Goal: Task Accomplishment & Management: Manage account settings

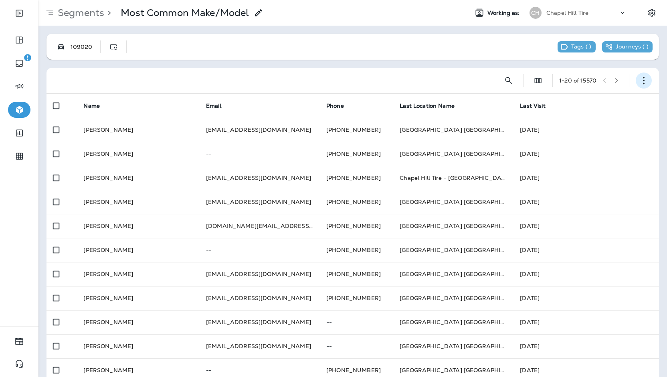
click at [636, 75] on button "button" at bounding box center [644, 81] width 16 height 16
click at [603, 103] on p "Edit Segment" at bounding box center [584, 101] width 41 height 6
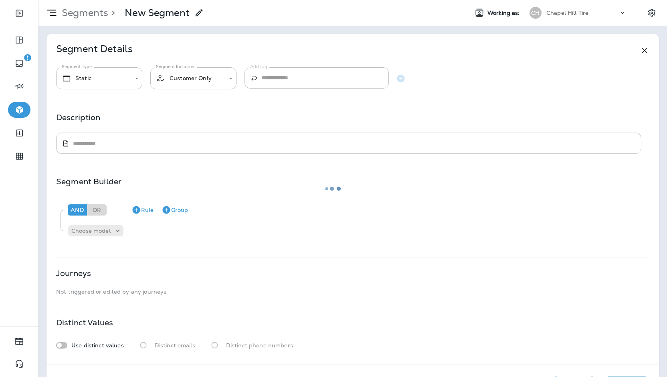
type input "*******"
type input "**********"
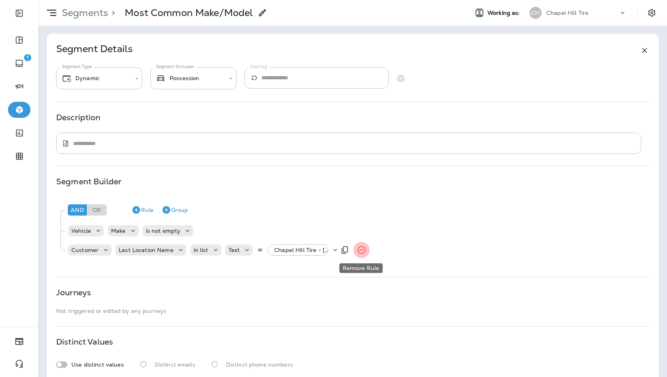
click at [366, 250] on button "Remove Rule" at bounding box center [362, 250] width 16 height 16
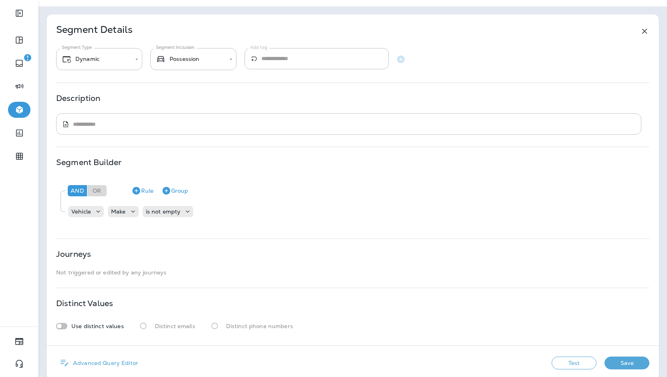
scroll to position [30, 0]
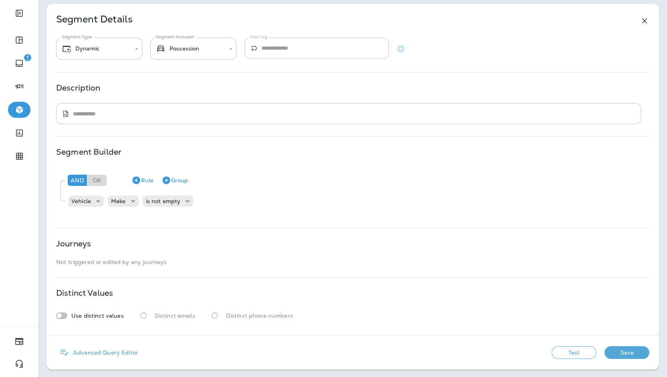
click at [608, 357] on button "Save" at bounding box center [627, 352] width 45 height 13
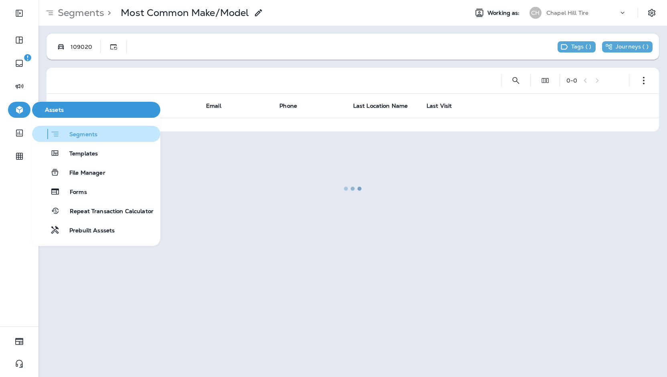
click at [81, 129] on div "Segments" at bounding box center [66, 134] width 62 height 10
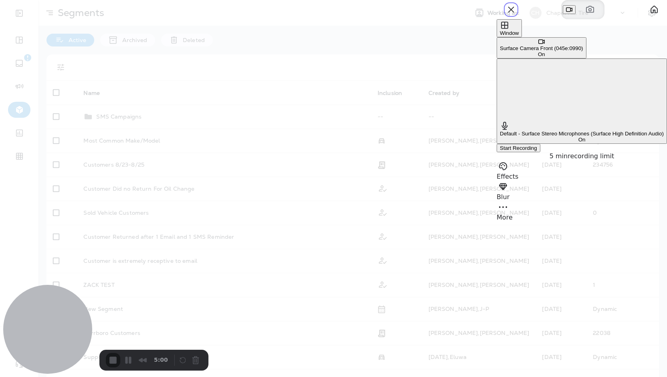
click at [519, 36] on span "Window" at bounding box center [509, 33] width 19 height 6
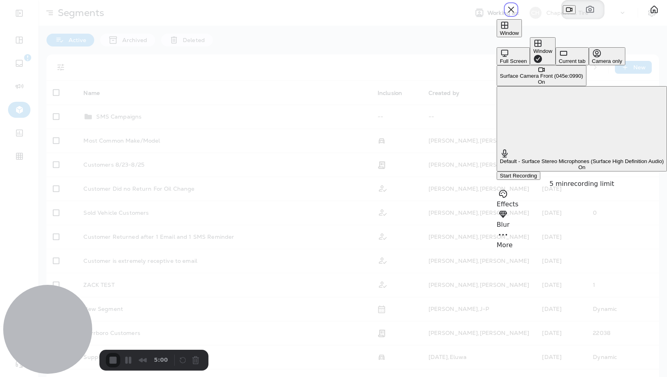
click at [497, 49] on button "Full Screen" at bounding box center [513, 56] width 33 height 18
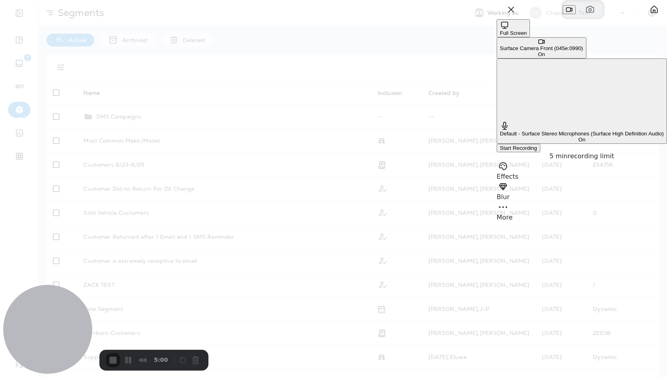
click at [537, 145] on span "Start Recording" at bounding box center [518, 148] width 37 height 6
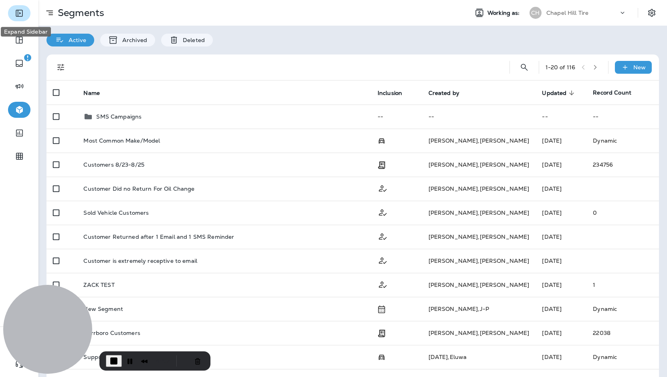
click at [14, 12] on button "Expand Sidebar" at bounding box center [19, 13] width 22 height 16
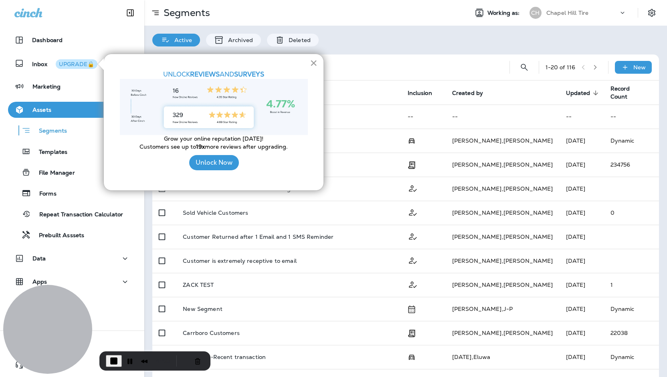
click at [315, 59] on button "×" at bounding box center [314, 63] width 8 height 13
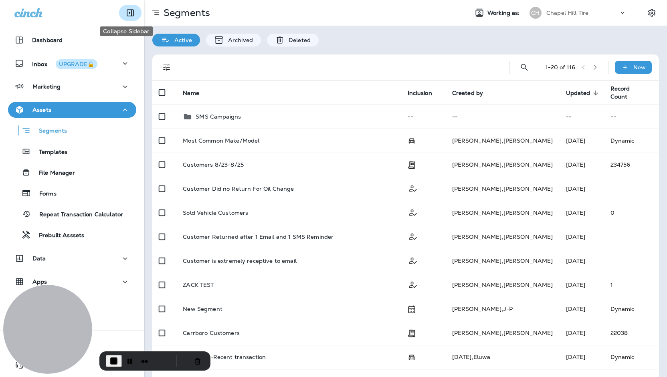
click at [127, 12] on icon "Collapse Sidebar" at bounding box center [130, 13] width 7 height 7
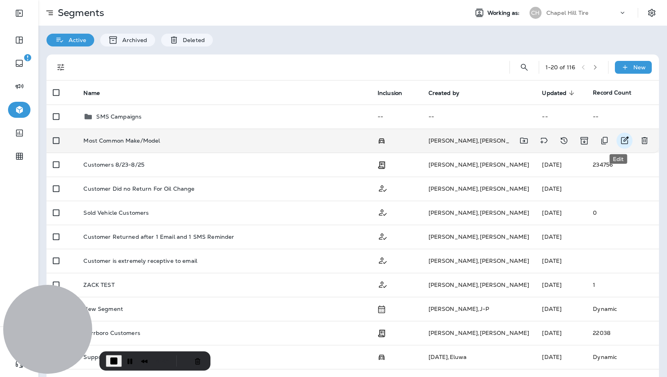
click at [621, 137] on icon "Edit" at bounding box center [625, 141] width 8 height 8
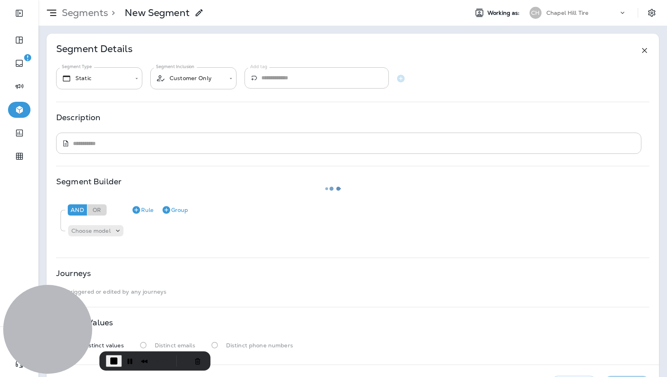
type input "*******"
type input "**********"
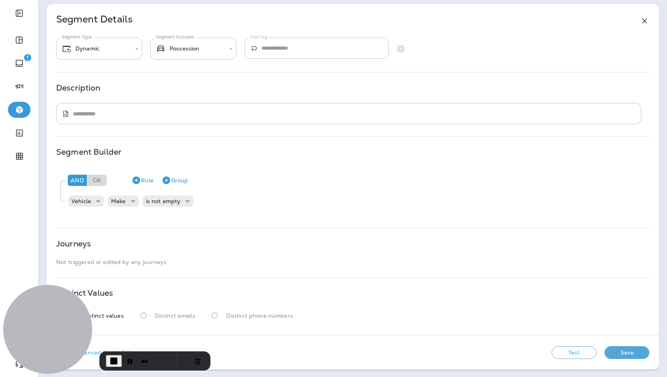
click at [631, 351] on button "Save" at bounding box center [627, 352] width 45 height 13
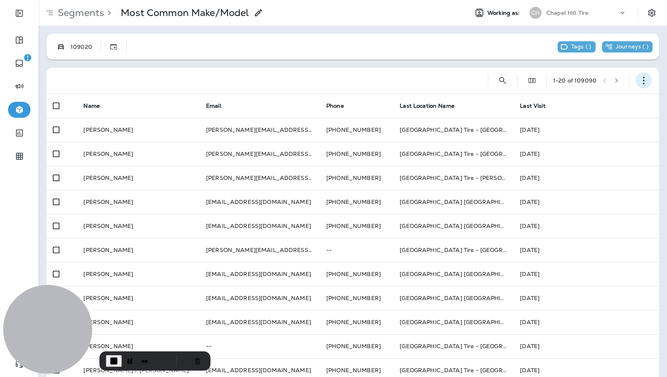
click at [645, 78] on button "button" at bounding box center [644, 81] width 16 height 16
click at [600, 141] on p "Export Customers" at bounding box center [590, 140] width 53 height 6
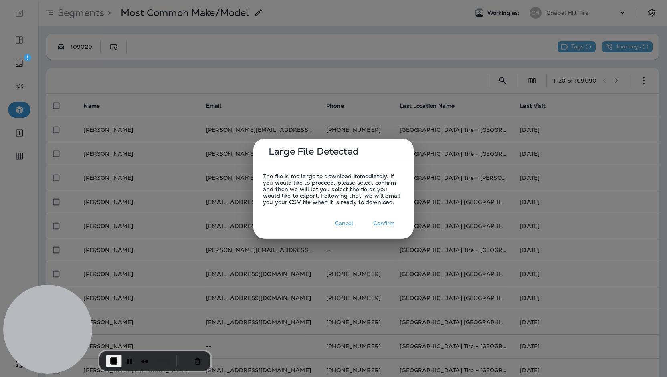
click at [383, 224] on button "Confirm" at bounding box center [384, 223] width 40 height 12
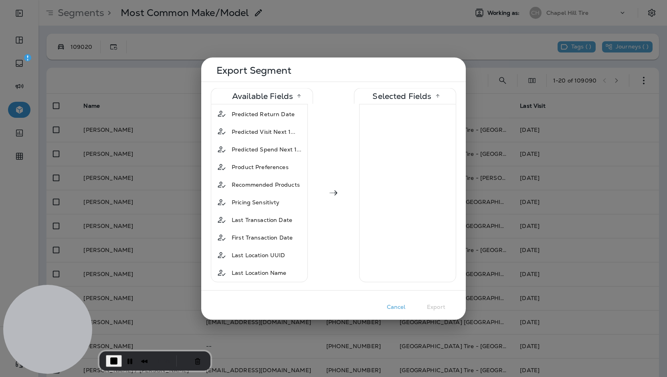
scroll to position [521, 0]
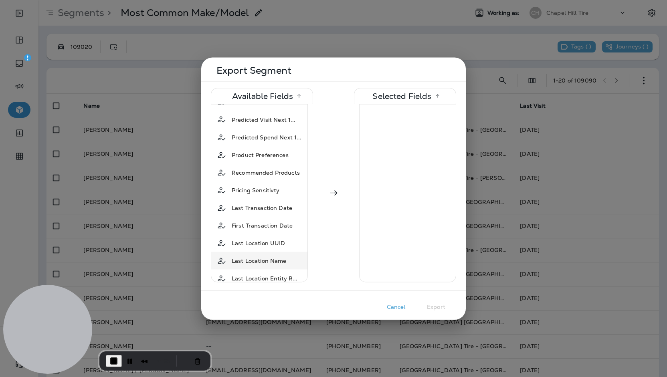
click at [274, 257] on span "Last Location Name" at bounding box center [259, 261] width 55 height 8
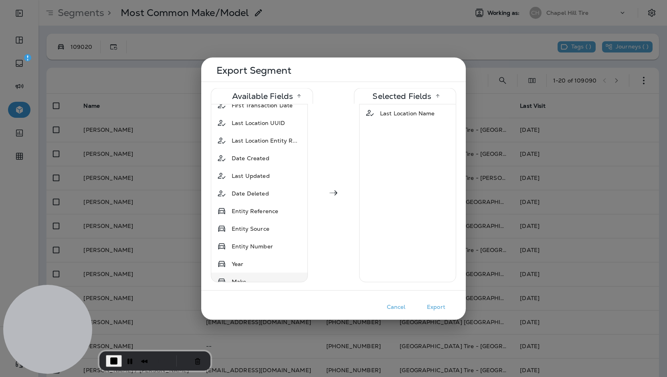
scroll to position [681, 0]
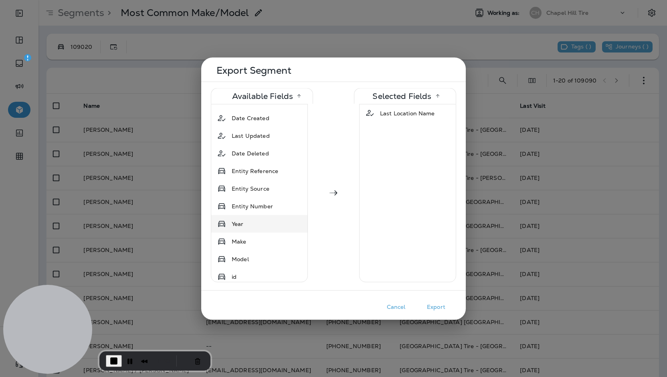
click at [256, 217] on div "Year" at bounding box center [259, 224] width 93 height 14
click at [256, 217] on div "Make" at bounding box center [259, 224] width 93 height 14
click at [256, 217] on div "Model" at bounding box center [259, 224] width 93 height 14
click at [400, 307] on button "Cancel" at bounding box center [396, 307] width 40 height 12
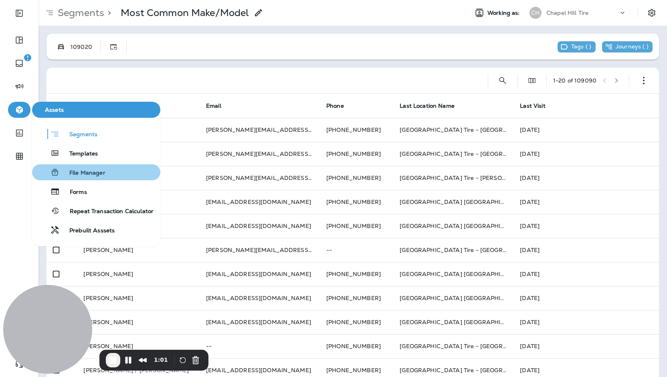
click at [84, 173] on span "File Manager" at bounding box center [83, 174] width 46 height 8
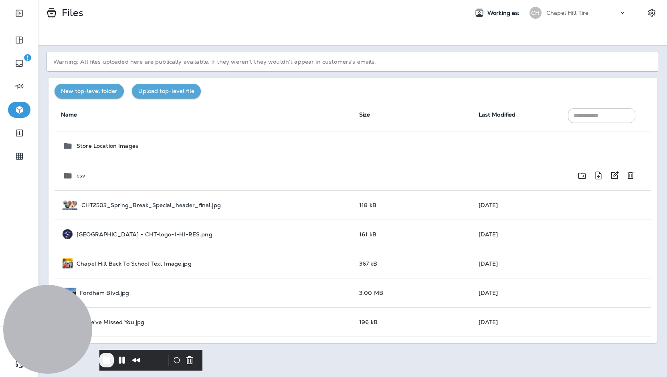
click at [200, 177] on div "csv" at bounding box center [205, 176] width 284 height 10
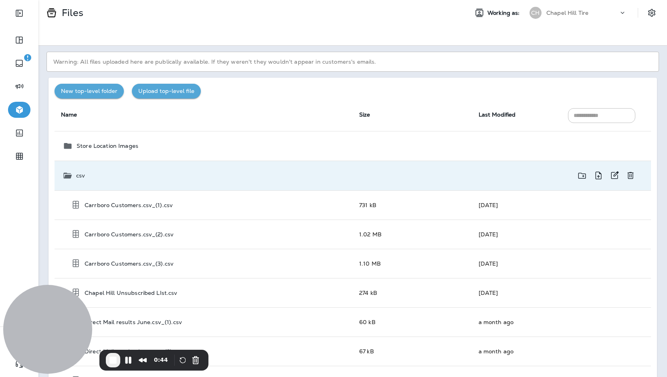
click at [105, 185] on td "csv" at bounding box center [204, 176] width 298 height 30
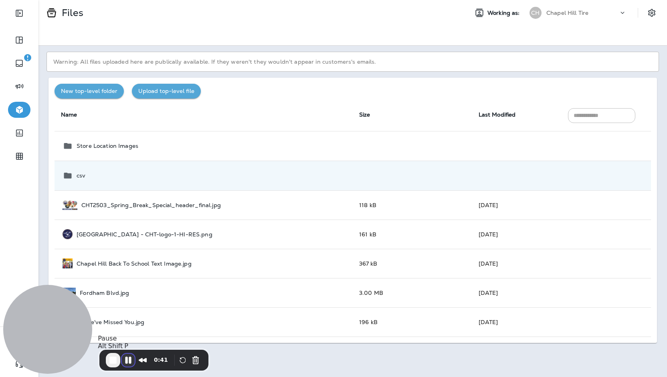
click at [127, 358] on button "Pause Recording" at bounding box center [128, 360] width 13 height 13
click at [181, 358] on button "Restart Recording" at bounding box center [185, 361] width 10 height 10
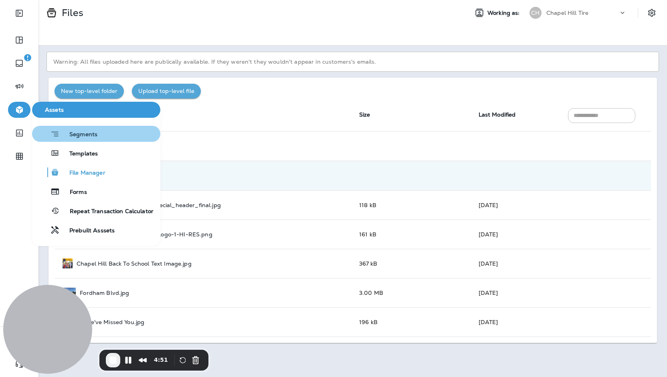
click at [82, 130] on div "Segments" at bounding box center [66, 134] width 62 height 10
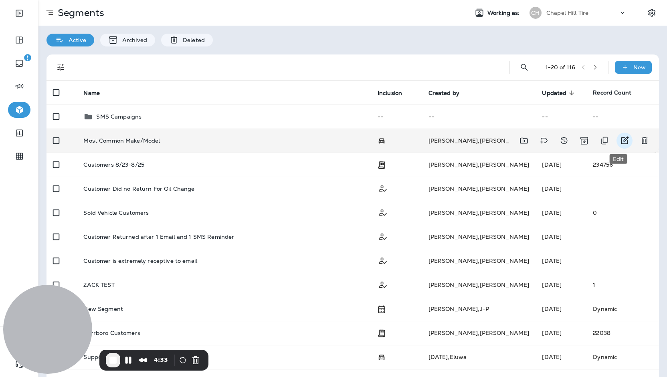
click at [621, 138] on icon "Edit" at bounding box center [625, 141] width 8 height 8
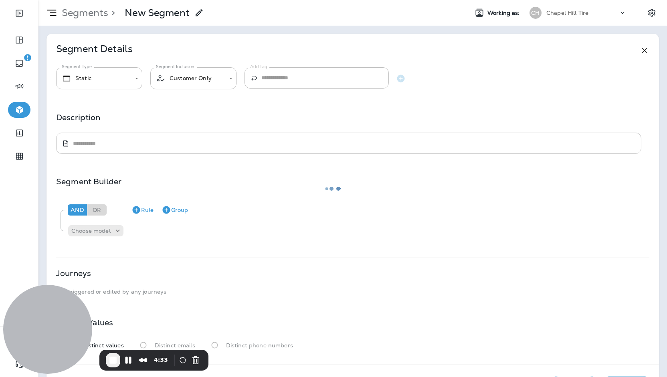
type input "*******"
type input "**********"
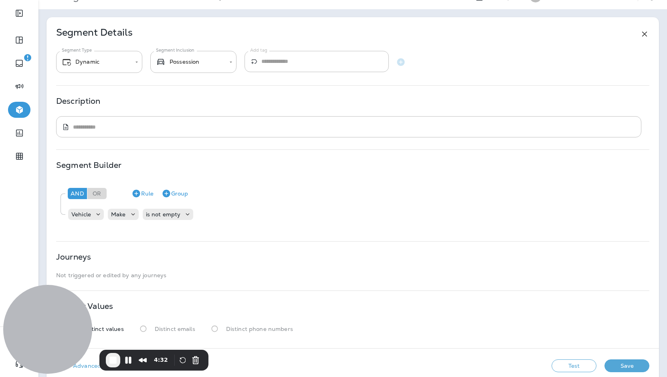
scroll to position [30, 0]
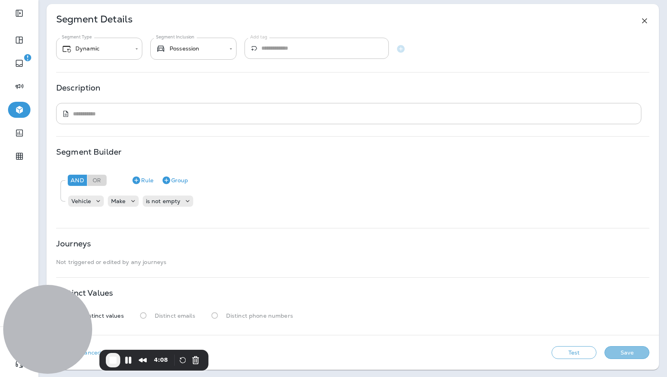
click at [612, 352] on button "Save" at bounding box center [627, 352] width 45 height 13
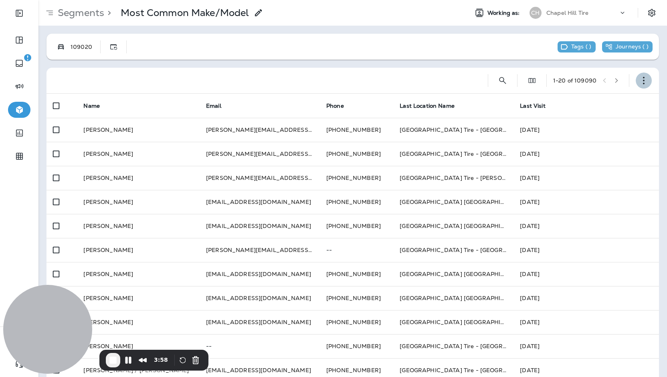
click at [640, 79] on icon "button" at bounding box center [644, 81] width 8 height 8
click at [600, 145] on button "Export Customers" at bounding box center [598, 139] width 96 height 19
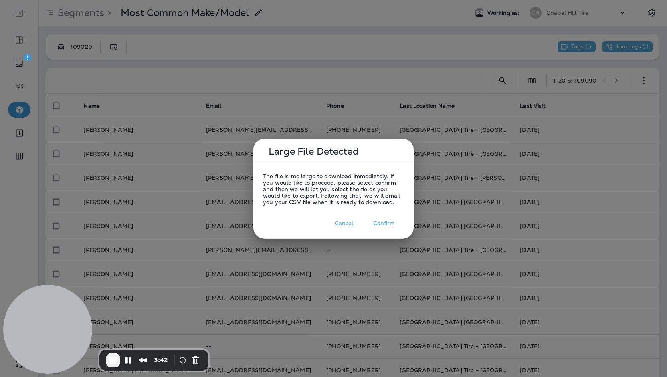
click at [386, 223] on button "Confirm" at bounding box center [384, 223] width 40 height 12
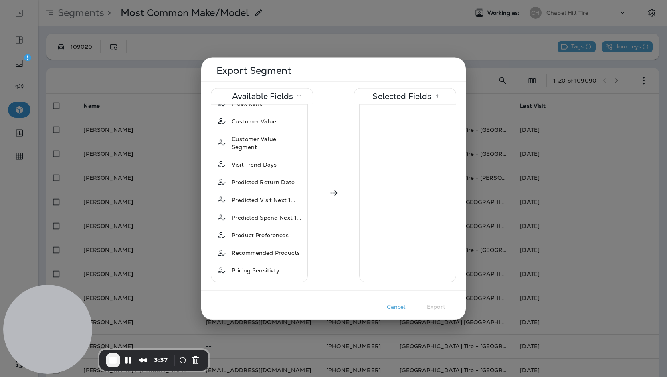
scroll to position [561, 0]
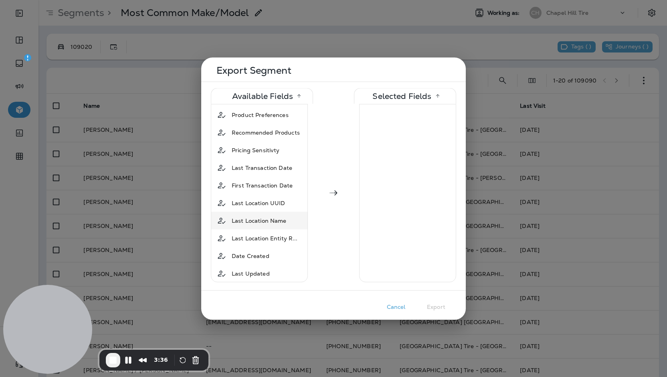
click at [265, 214] on div "Last Location Name" at bounding box center [258, 221] width 61 height 14
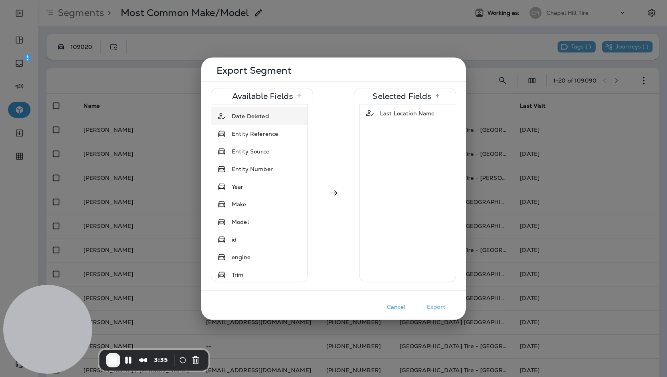
scroll to position [722, 0]
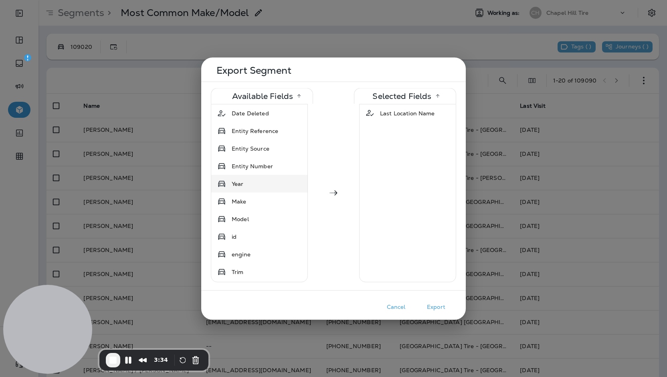
click at [242, 180] on span "Year" at bounding box center [238, 184] width 12 height 8
click at [242, 180] on span "Make" at bounding box center [239, 184] width 15 height 8
click at [242, 180] on span "Model" at bounding box center [240, 184] width 17 height 8
click at [406, 310] on button "Cancel" at bounding box center [396, 307] width 40 height 12
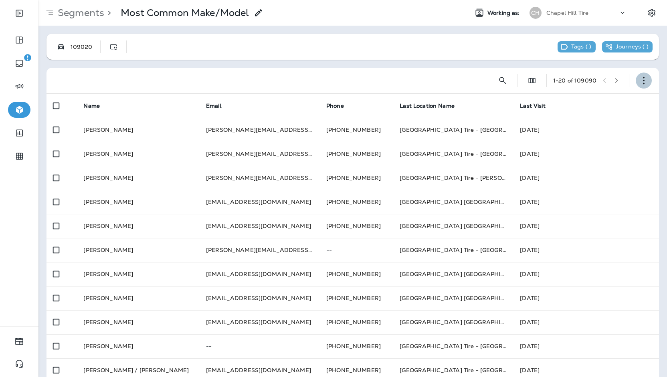
click at [636, 80] on button "button" at bounding box center [644, 81] width 16 height 16
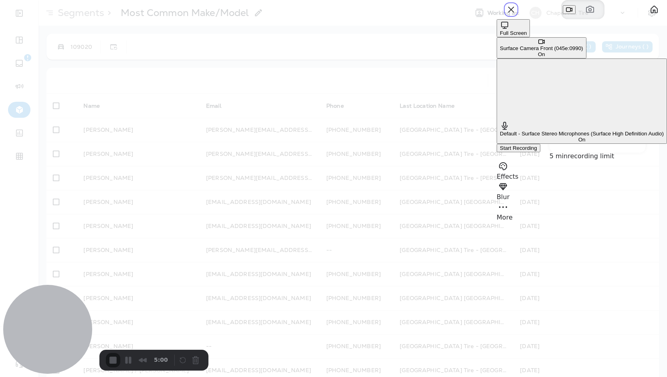
click at [537, 145] on span "Start Recording" at bounding box center [518, 148] width 37 height 6
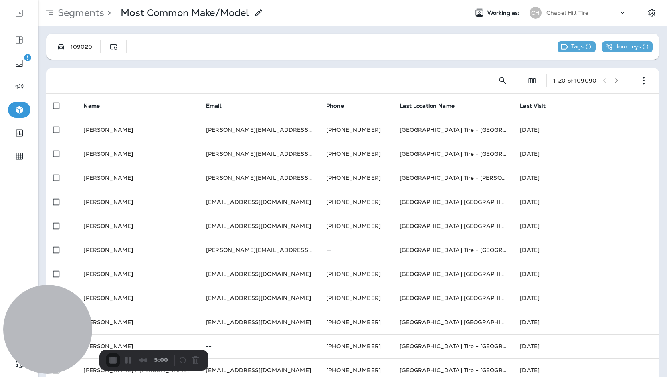
click at [636, 79] on button "button" at bounding box center [644, 81] width 16 height 16
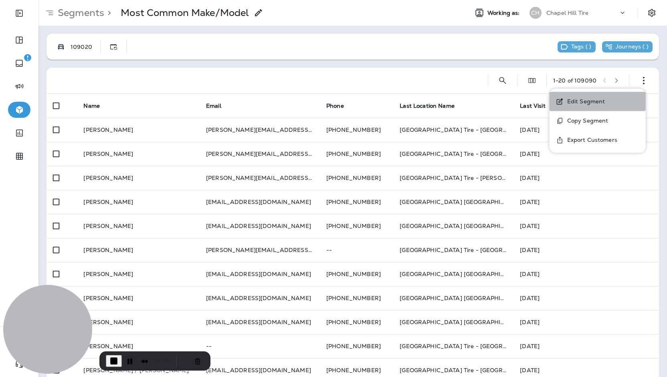
click at [584, 106] on button "Edit Segment" at bounding box center [598, 101] width 96 height 19
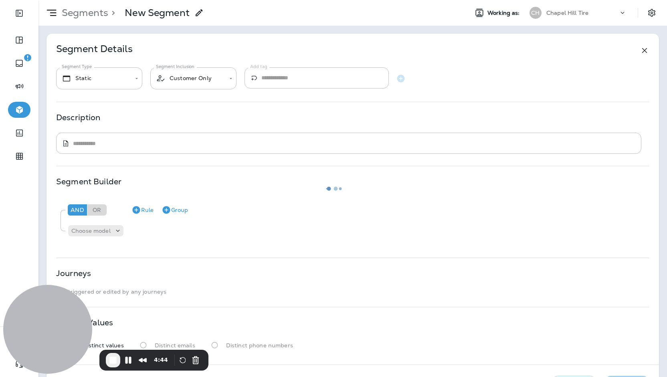
click at [23, 105] on div at bounding box center [333, 189] width 665 height 376
click at [19, 115] on div at bounding box center [333, 189] width 665 height 376
click at [68, 16] on div at bounding box center [333, 189] width 665 height 376
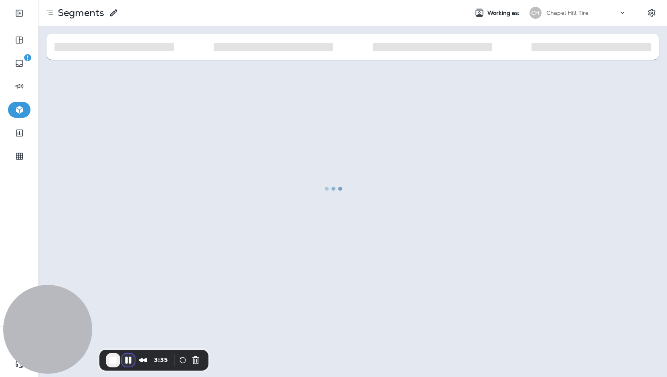
click at [131, 362] on button "Pause Recording" at bounding box center [128, 360] width 13 height 13
click at [580, 9] on div at bounding box center [333, 189] width 665 height 376
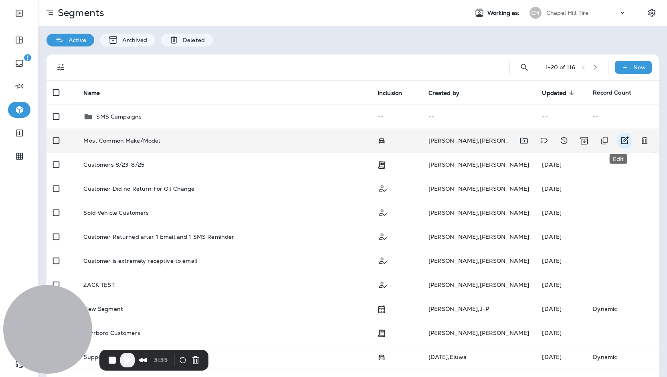
click at [623, 142] on icon "Edit" at bounding box center [625, 141] width 10 height 10
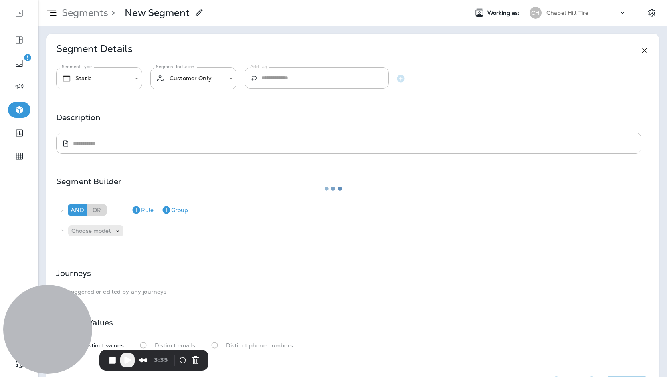
type input "*******"
type input "**********"
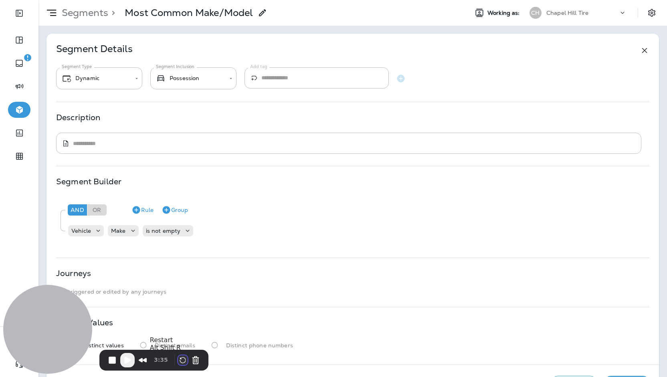
click at [178, 360] on button "Restart Recording" at bounding box center [183, 361] width 10 height 10
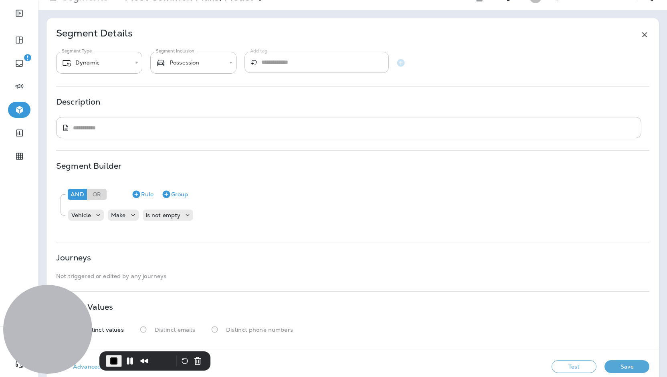
scroll to position [30, 0]
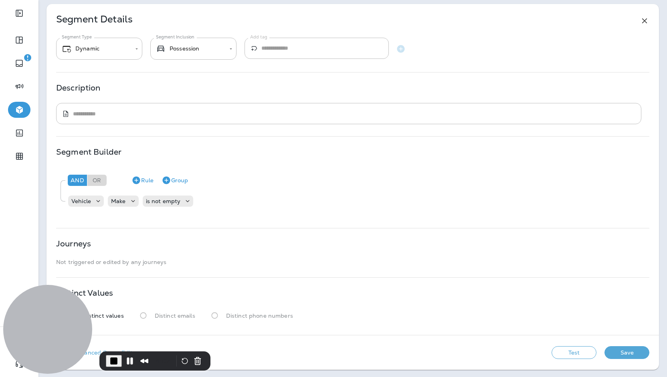
click at [620, 357] on button "Save" at bounding box center [627, 352] width 45 height 13
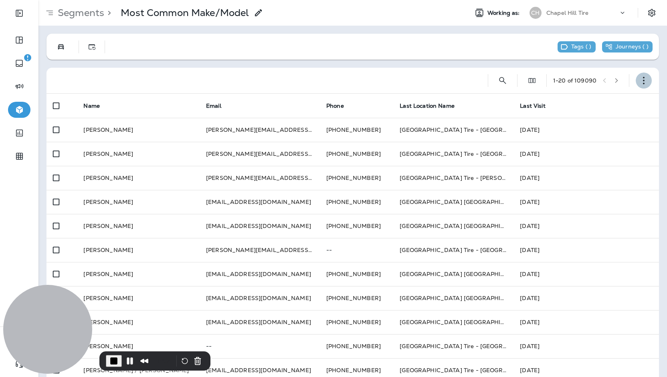
click at [644, 84] on button "button" at bounding box center [644, 81] width 16 height 16
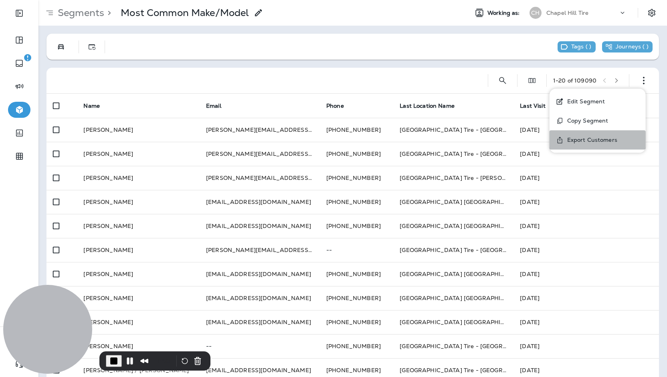
click at [588, 144] on button "Export Customers" at bounding box center [598, 139] width 96 height 19
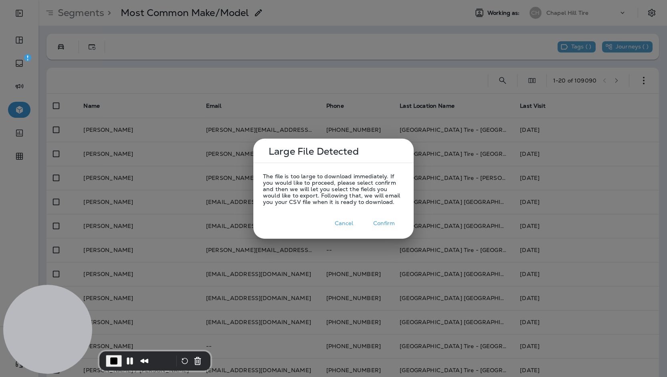
click at [388, 220] on button "Confirm" at bounding box center [384, 223] width 40 height 12
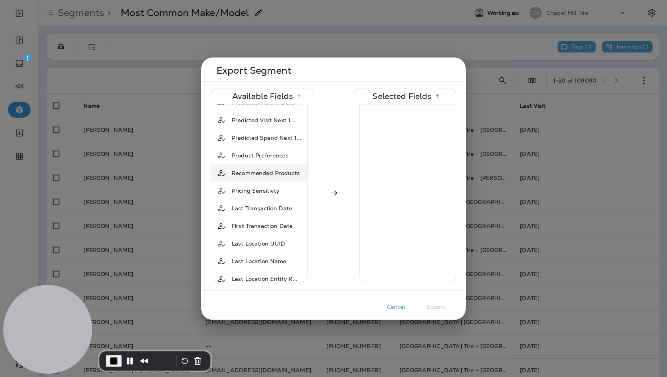
scroll to position [521, 0]
click at [273, 254] on div "Last Location Name" at bounding box center [258, 261] width 61 height 14
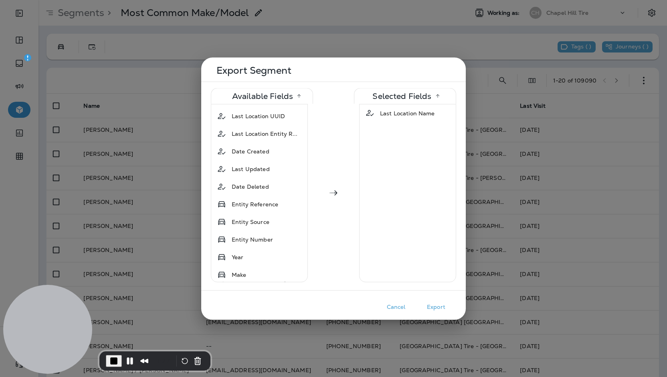
scroll to position [762, 0]
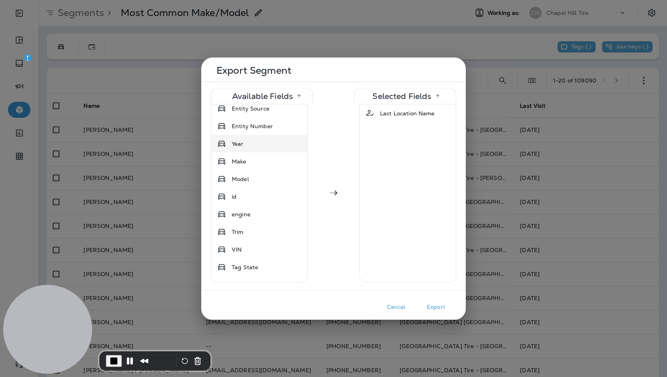
click at [256, 137] on div "Year" at bounding box center [259, 144] width 93 height 14
click at [256, 137] on div "Make" at bounding box center [259, 144] width 93 height 14
click at [256, 137] on div "Model" at bounding box center [259, 144] width 93 height 14
click at [392, 309] on button "Cancel" at bounding box center [396, 307] width 40 height 12
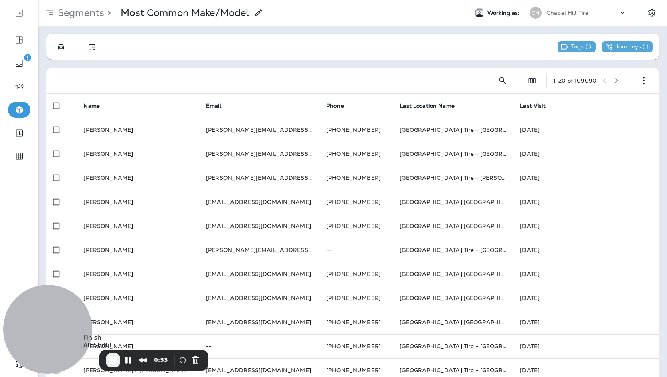
click at [116, 361] on span "End Recording" at bounding box center [113, 361] width 10 height 10
